Goal: Information Seeking & Learning: Learn about a topic

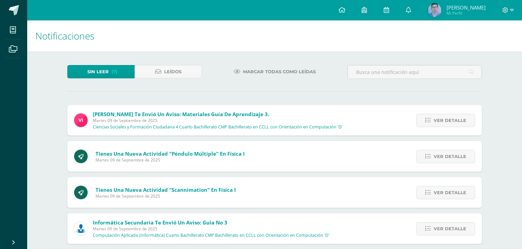
click at [428, 114] on div "Ver detalle" at bounding box center [444, 120] width 76 height 31
click at [430, 117] on icon at bounding box center [428, 120] width 6 height 6
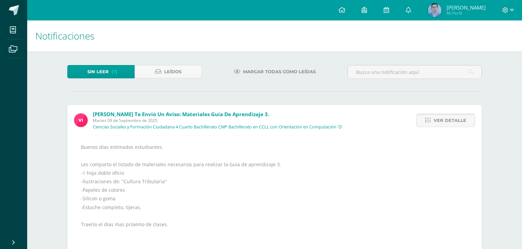
click at [430, 117] on icon at bounding box center [428, 120] width 6 height 6
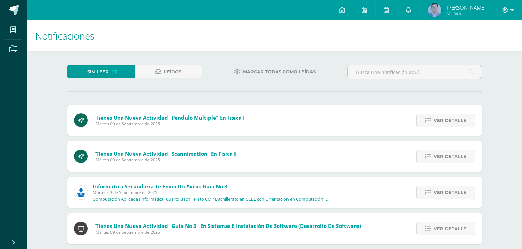
click at [430, 117] on icon at bounding box center [428, 120] width 6 height 6
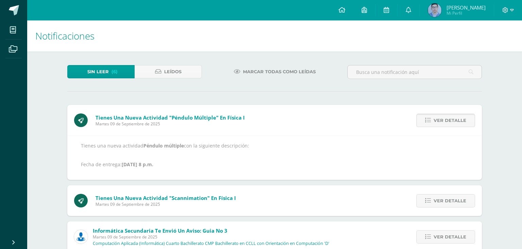
click at [449, 114] on span "Ver detalle" at bounding box center [450, 120] width 33 height 13
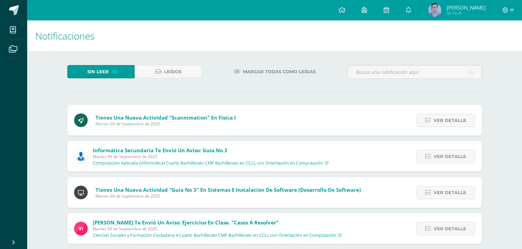
click at [449, 114] on span "Ver detalle" at bounding box center [450, 120] width 33 height 13
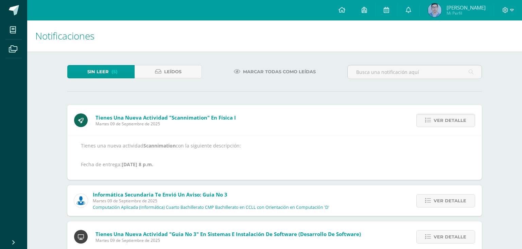
click at [449, 114] on span "Ver detalle" at bounding box center [450, 120] width 33 height 13
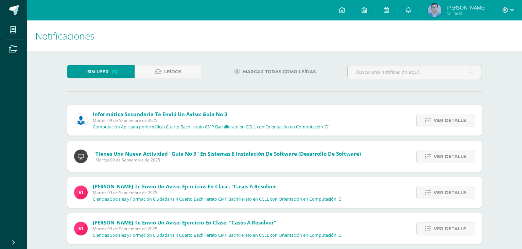
click at [449, 114] on span "Ver detalle" at bounding box center [450, 120] width 33 height 13
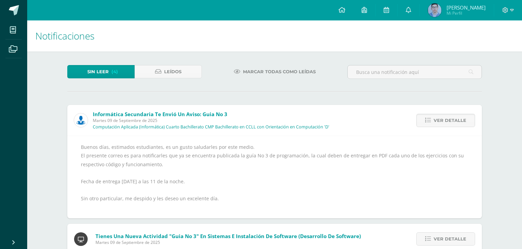
click at [449, 114] on span "Ver detalle" at bounding box center [450, 120] width 33 height 13
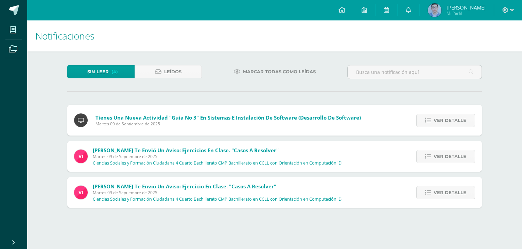
click at [449, 114] on span "Ver detalle" at bounding box center [450, 120] width 33 height 13
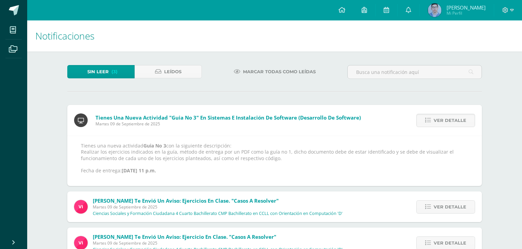
click at [449, 114] on span "Ver detalle" at bounding box center [450, 120] width 33 height 13
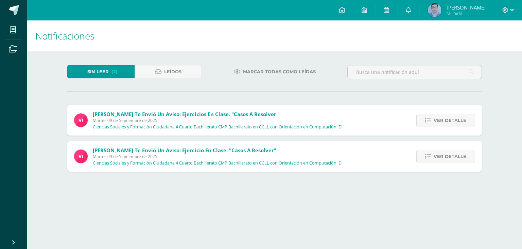
click at [449, 114] on span "Ver detalle" at bounding box center [450, 120] width 33 height 13
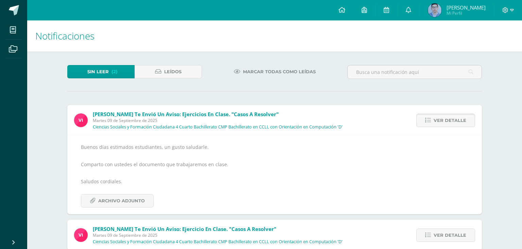
click at [447, 114] on span "Ver detalle" at bounding box center [450, 120] width 33 height 13
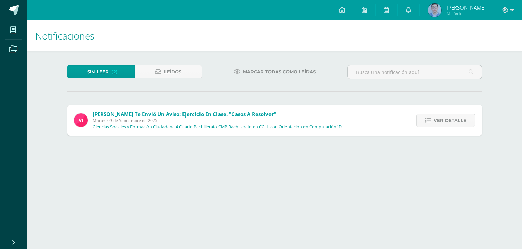
click at [447, 114] on span "Ver detalle" at bounding box center [450, 120] width 33 height 13
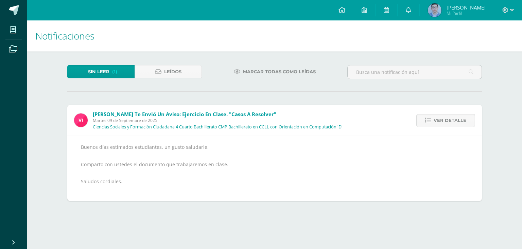
click at [447, 114] on span "Ver detalle" at bounding box center [450, 120] width 33 height 13
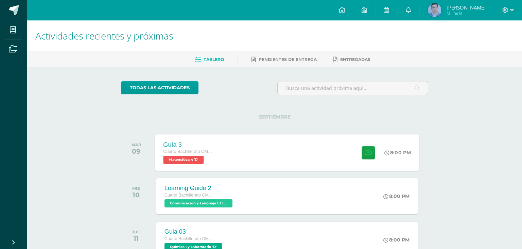
click at [262, 155] on div "Guía 3 Cuarto Bachillerato CMP Bachillerato en CCLL con Orientación en Computac…" at bounding box center [287, 152] width 264 height 36
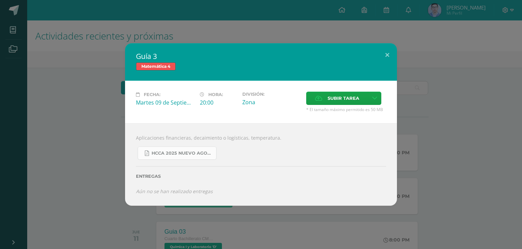
click at [186, 156] on link "HCCA 2025 nuevo agosto 4ta matemáticas.pdf" at bounding box center [177, 152] width 79 height 13
click at [94, 83] on div "Guía 3 Matemática 4 Fecha: [DATE] Hora: 20:00 División: Zona Cancelar" at bounding box center [261, 124] width 517 height 162
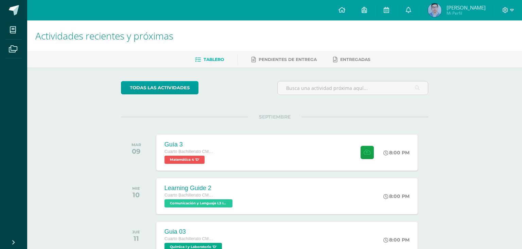
scroll to position [182, 0]
